Goal: Find contact information: Find contact information

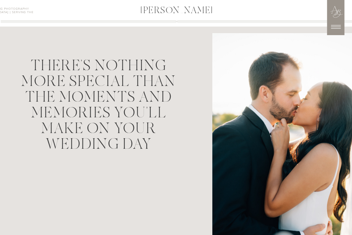
click at [337, 26] on icon at bounding box center [336, 27] width 14 height 14
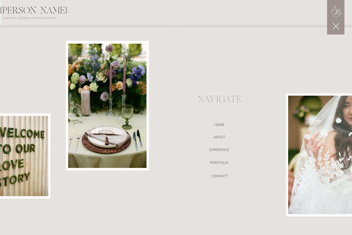
click at [335, 25] on icon at bounding box center [335, 26] width 11 height 11
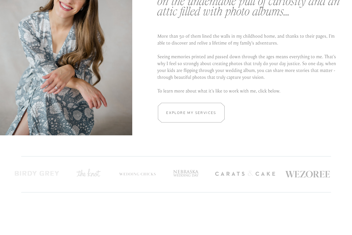
scroll to position [1135, 0]
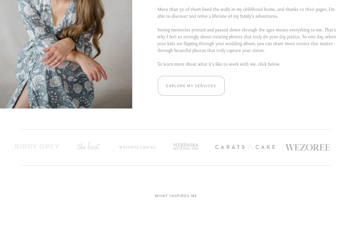
click at [188, 86] on h2 "Explore my services" at bounding box center [192, 85] width 54 height 5
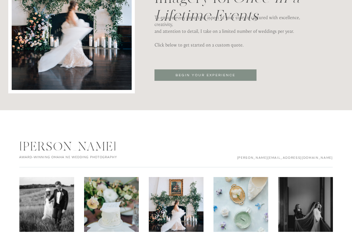
scroll to position [1865, 0]
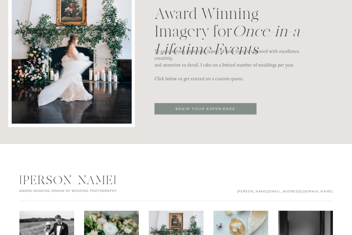
click at [213, 108] on p "BEGIN YOUR EXPERIENCE" at bounding box center [206, 109] width 78 height 6
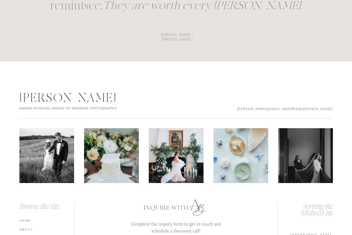
scroll to position [872, 0]
